Goal: Find contact information: Find contact information

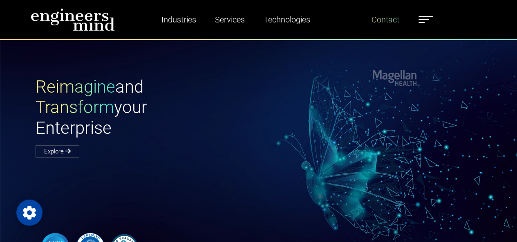
click at [392, 18] on link "Contact" at bounding box center [385, 19] width 34 height 19
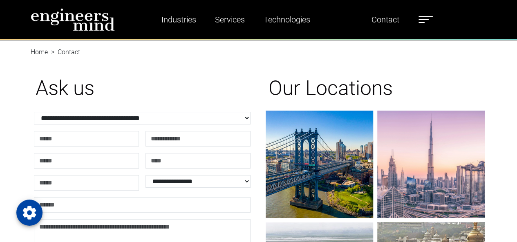
click at [450, 80] on h1 "Our Locations" at bounding box center [374, 88] width 213 height 25
click at [340, 56] on div "Our Locations New Jersey - USA Corporate Headquarters 185 Hudson Street Jersey …" at bounding box center [374, 210] width 223 height 309
